Goal: Check status: Check status

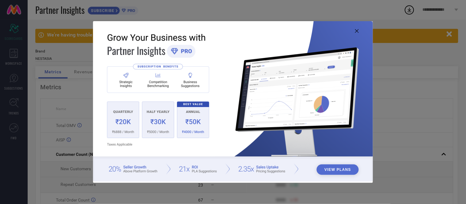
click at [357, 31] on icon at bounding box center [357, 31] width 4 height 4
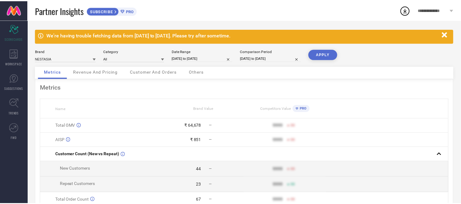
scroll to position [1, 0]
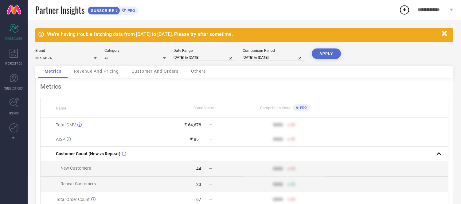
select select "7"
select select "2025"
select select "8"
select select "2025"
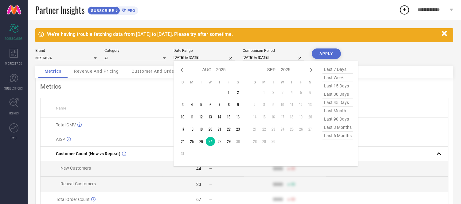
click at [208, 58] on input "[DATE] to [DATE]" at bounding box center [203, 57] width 61 height 6
click at [220, 140] on td "28" at bounding box center [219, 141] width 9 height 9
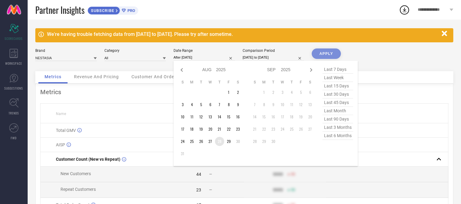
type input "[DATE] to [DATE]"
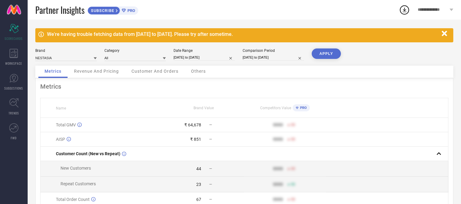
click at [324, 50] on button "APPLY" at bounding box center [326, 53] width 29 height 10
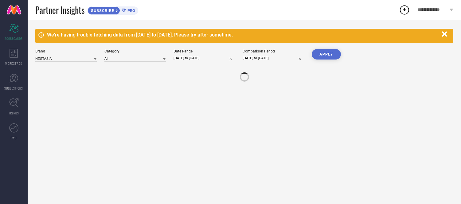
scroll to position [0, 0]
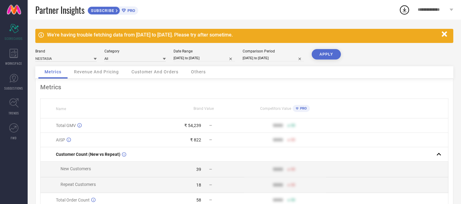
click at [198, 73] on span "Others" at bounding box center [198, 71] width 15 height 5
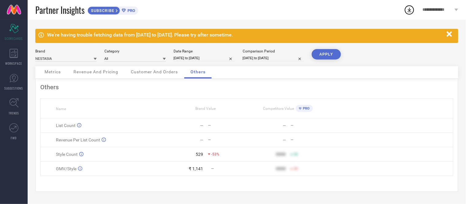
click at [322, 51] on button "APPLY" at bounding box center [326, 54] width 29 height 10
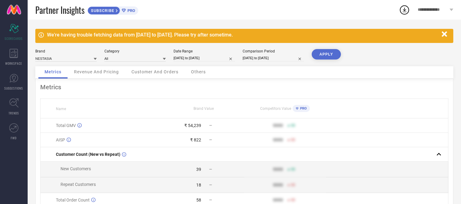
click at [195, 72] on span "Others" at bounding box center [198, 71] width 15 height 5
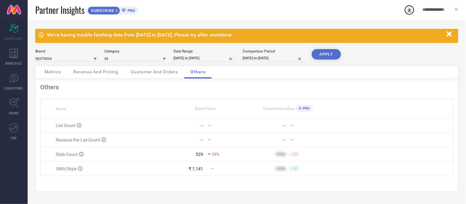
click at [202, 57] on input "[DATE] to [DATE]" at bounding box center [203, 58] width 61 height 6
select select "7"
select select "2025"
select select "8"
select select "2025"
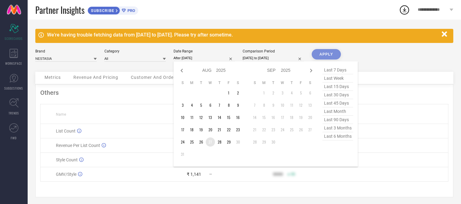
click at [212, 140] on td "27" at bounding box center [210, 141] width 9 height 9
type input "[DATE] to [DATE]"
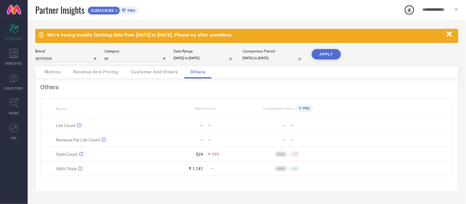
click at [330, 55] on button "APPLY" at bounding box center [326, 54] width 29 height 10
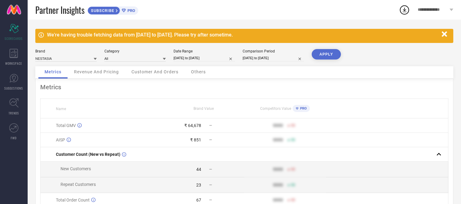
click at [297, 100] on th "Competitors Value PRO" at bounding box center [285, 109] width 82 height 20
